Goal: Navigation & Orientation: Find specific page/section

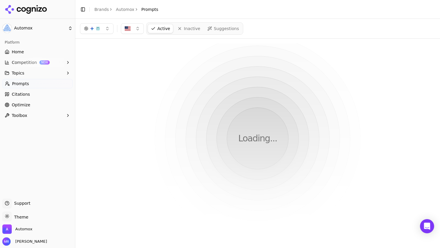
click at [28, 53] on link "Home" at bounding box center [37, 51] width 70 height 9
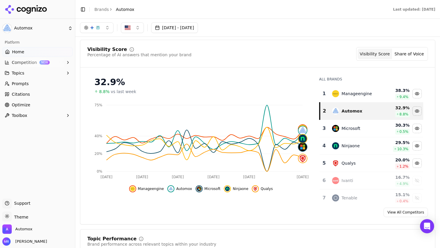
scroll to position [33, 0]
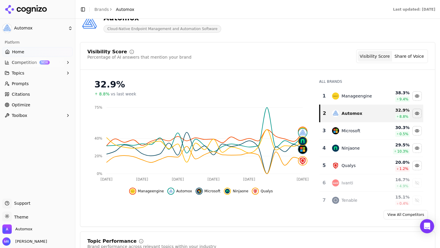
click at [29, 107] on span "Optimize" at bounding box center [21, 105] width 19 height 6
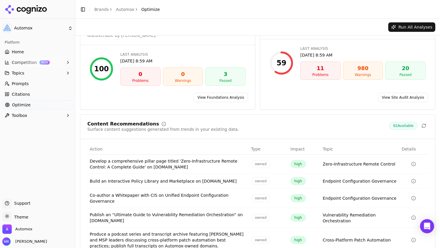
scroll to position [14, 0]
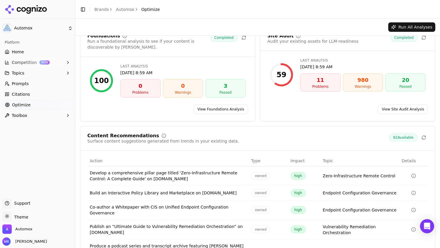
click at [313, 87] on div "Problems" at bounding box center [320, 86] width 35 height 5
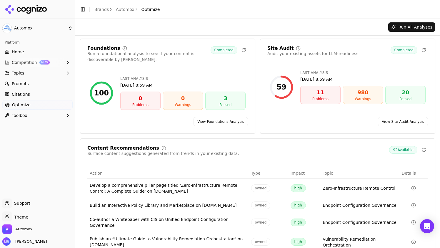
scroll to position [0, 0]
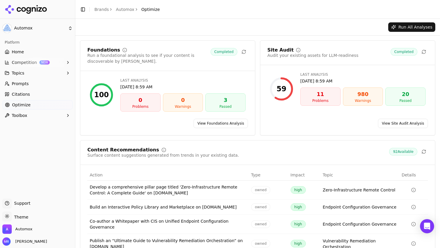
click at [283, 87] on div "59" at bounding box center [282, 88] width 10 height 9
click at [40, 50] on link "Home" at bounding box center [37, 51] width 70 height 9
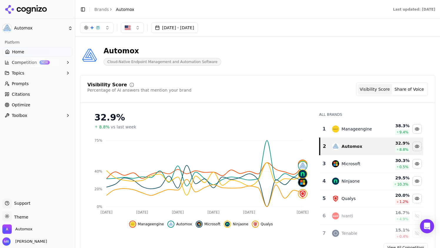
click at [24, 85] on span "Prompts" at bounding box center [20, 84] width 17 height 6
